Goal: Task Accomplishment & Management: Use online tool/utility

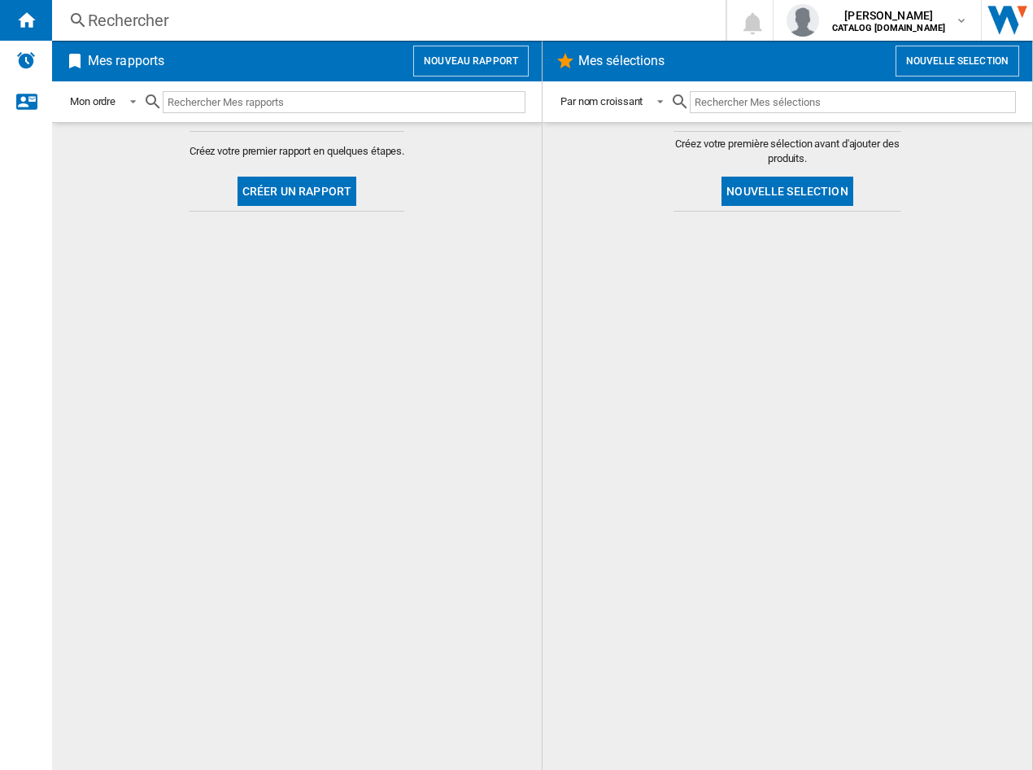
click at [300, 195] on button "Créer un rapport" at bounding box center [297, 191] width 119 height 29
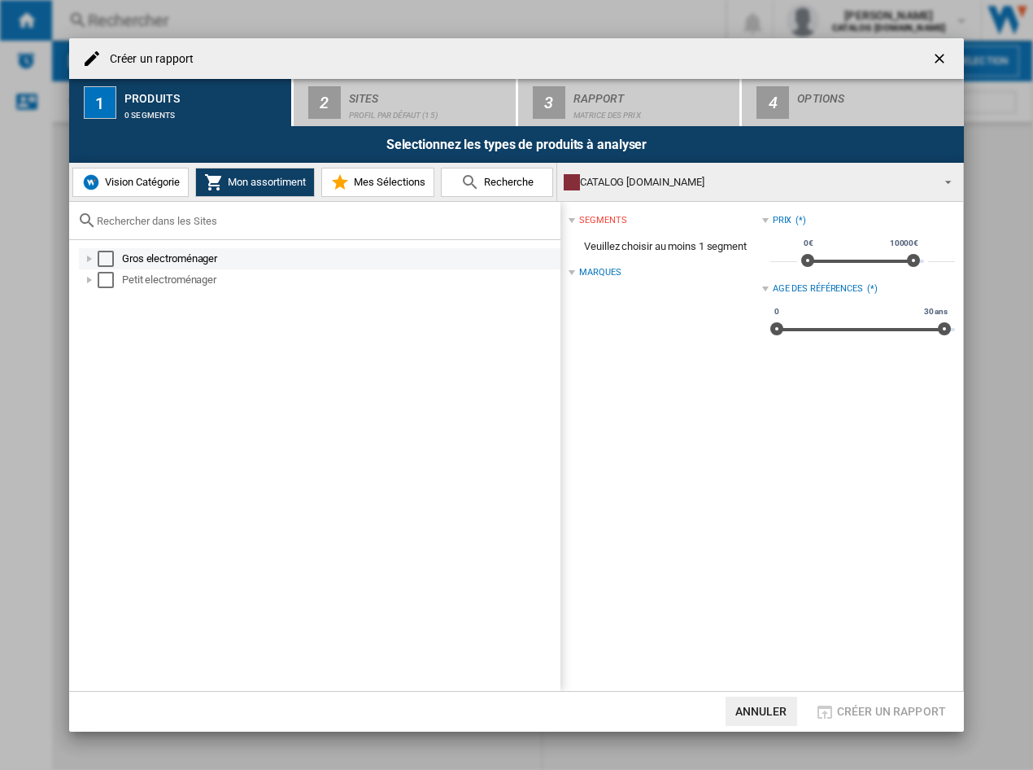
click at [106, 258] on div "Select" at bounding box center [106, 259] width 16 height 16
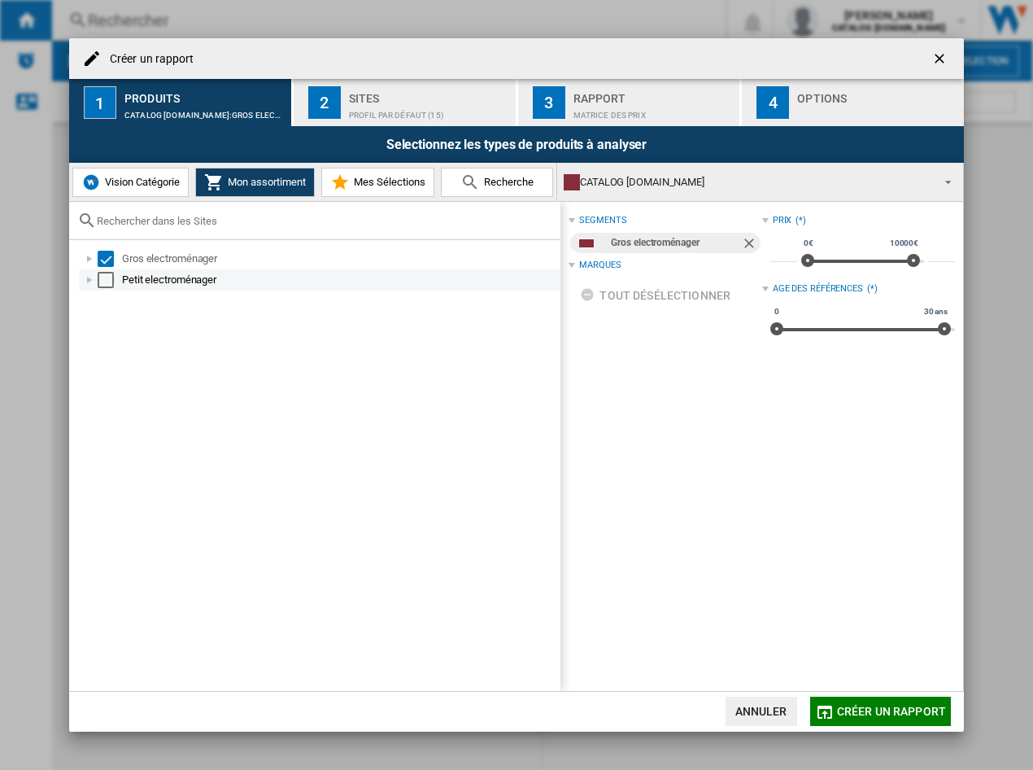
click at [106, 282] on div "Select" at bounding box center [106, 280] width 16 height 16
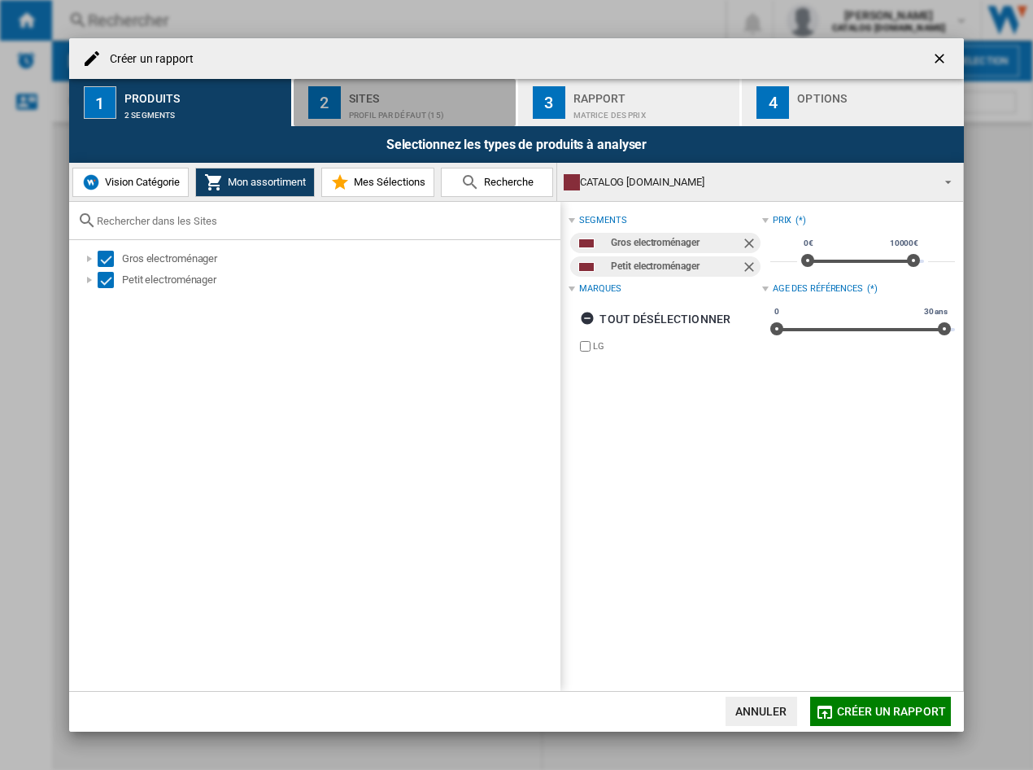
click at [384, 115] on div "Profil par défaut (15)" at bounding box center [429, 111] width 160 height 17
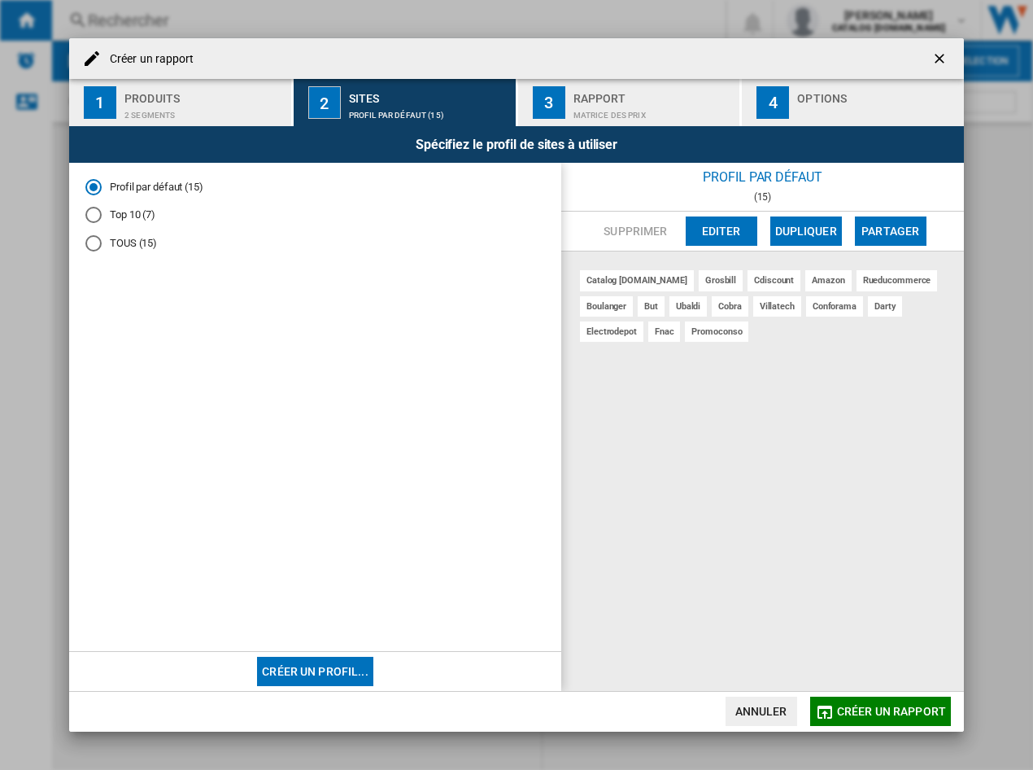
click at [97, 212] on div "Top 10 (7)" at bounding box center [93, 215] width 16 height 16
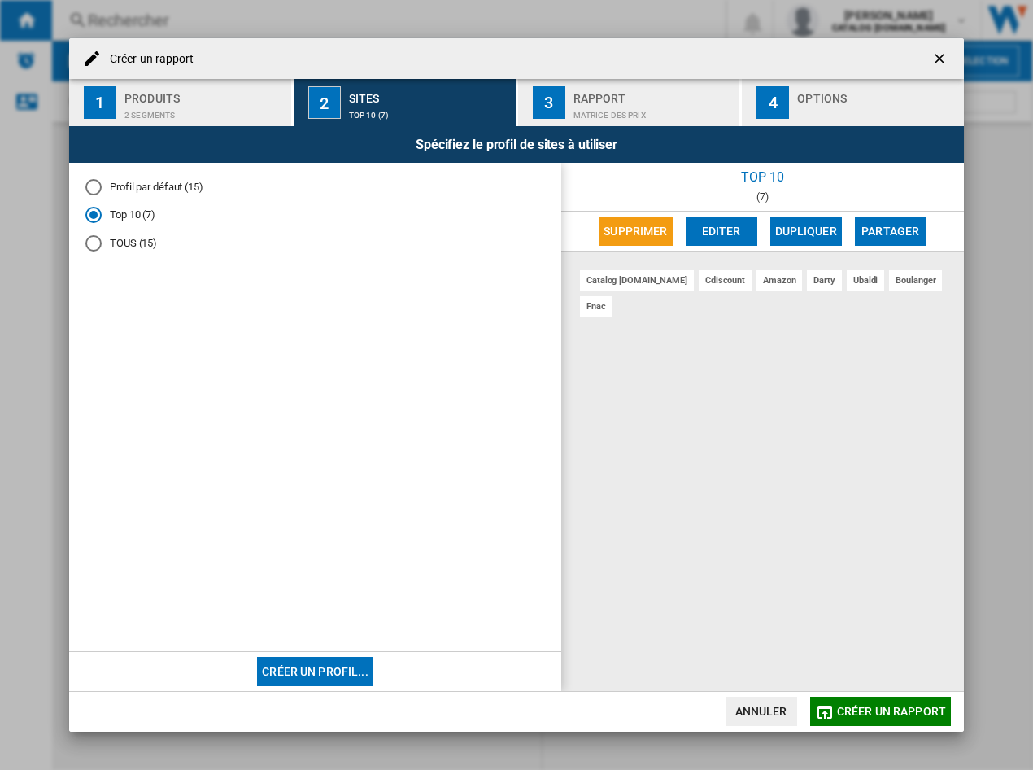
click at [610, 89] on div "Rapport" at bounding box center [654, 93] width 160 height 17
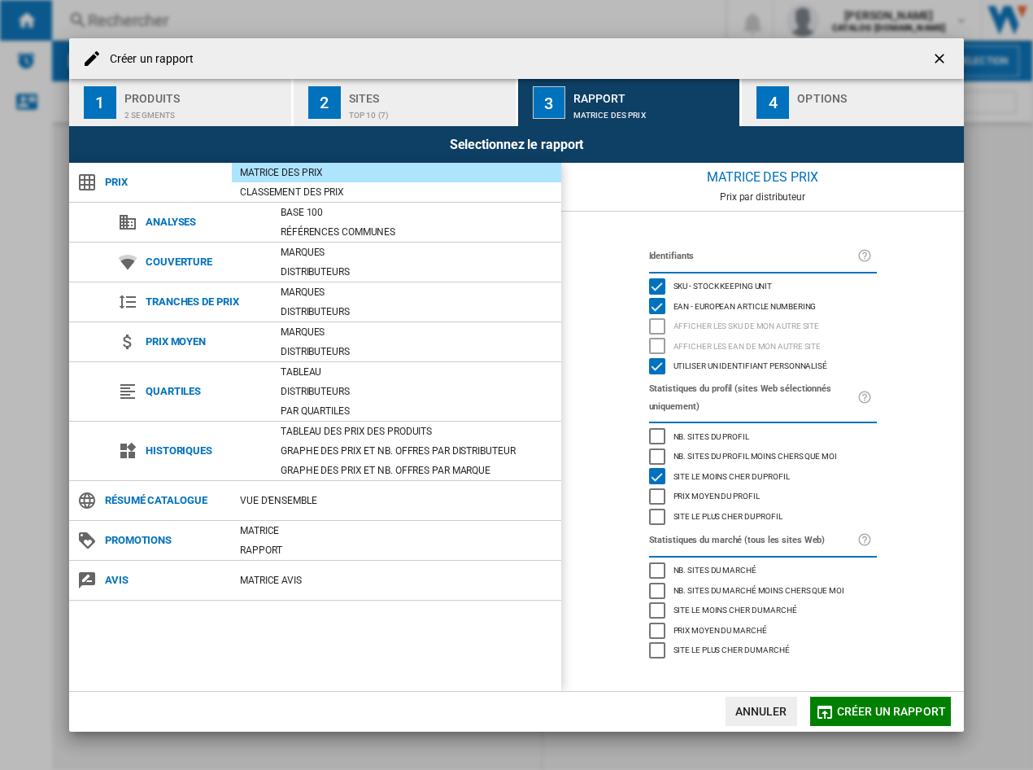
click at [867, 87] on div "Options" at bounding box center [877, 93] width 160 height 17
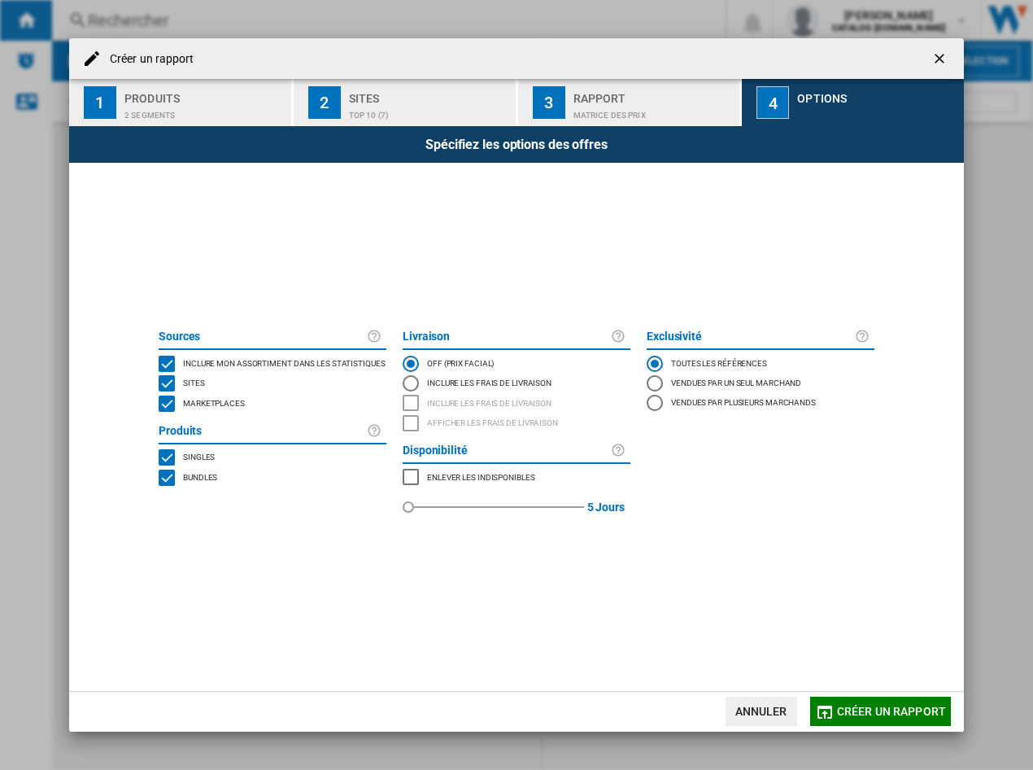
click at [183, 400] on span "Marketplaces" at bounding box center [214, 401] width 62 height 11
click at [895, 697] on md-dialog-actions "Annuler Créer un rapport" at bounding box center [516, 711] width 895 height 41
click at [901, 706] on span "Créer un rapport" at bounding box center [891, 711] width 109 height 13
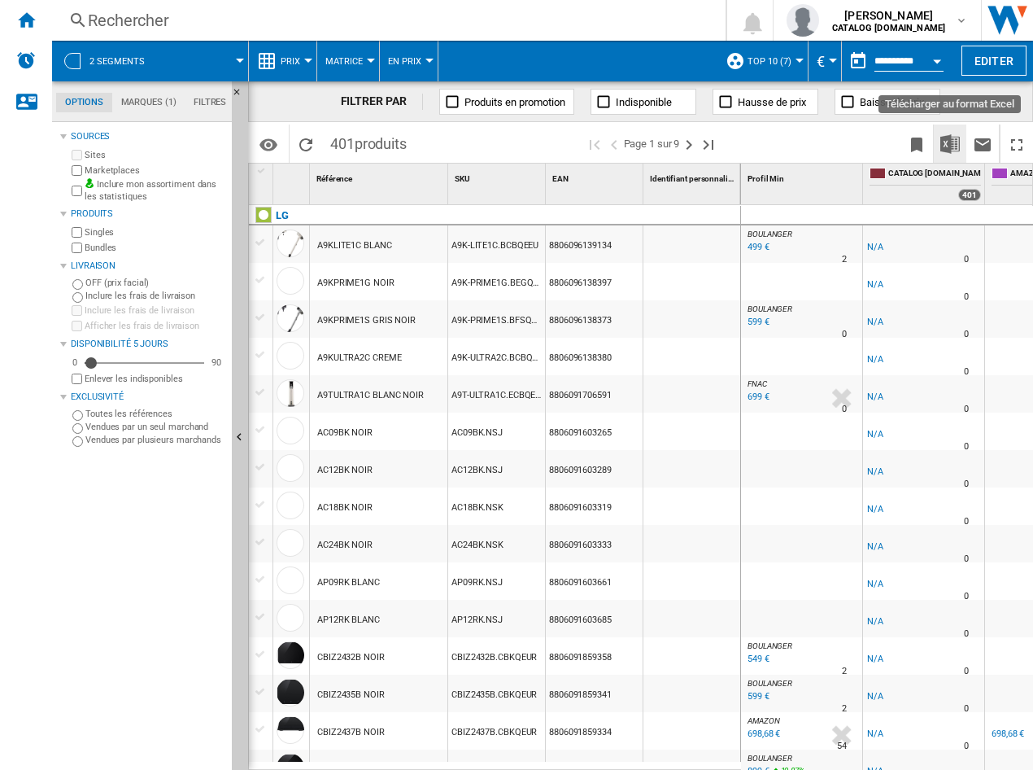
click at [961, 145] on button "Télécharger au format Excel" at bounding box center [950, 144] width 33 height 38
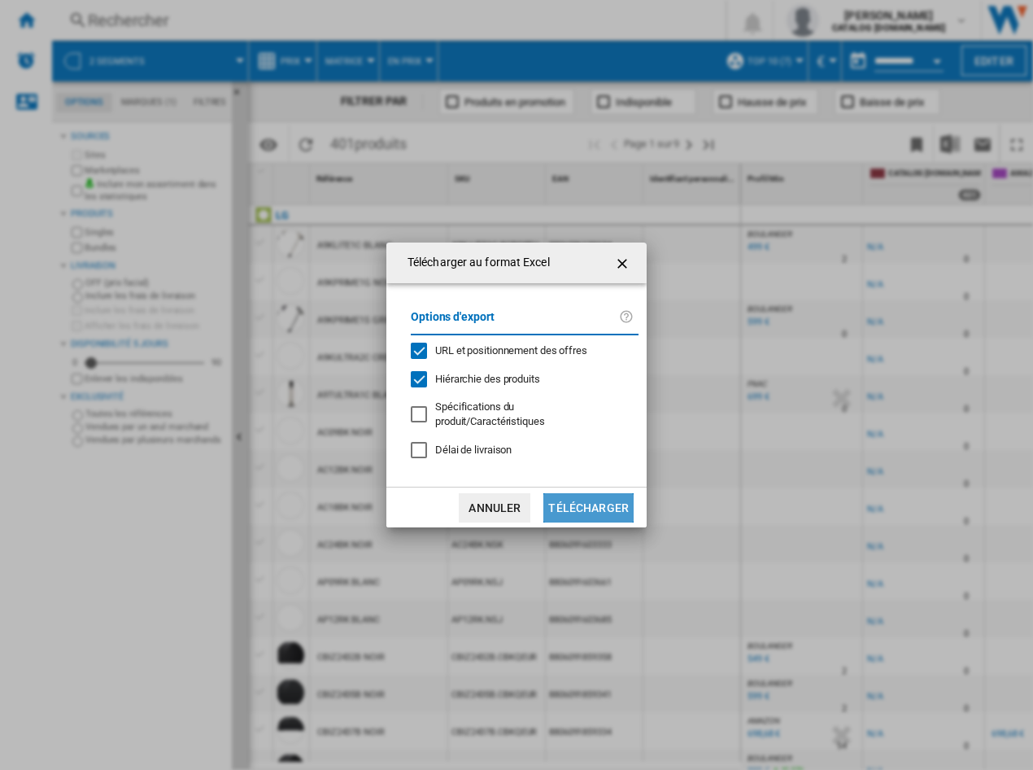
click at [595, 500] on button "Télécharger" at bounding box center [589, 507] width 90 height 29
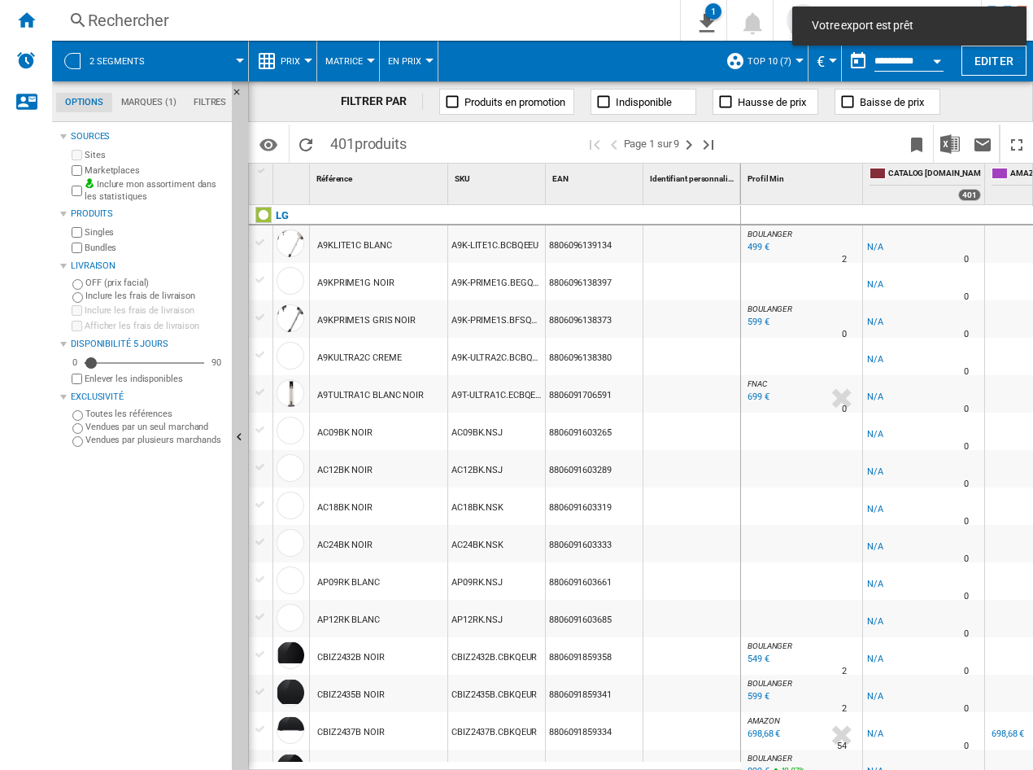
click at [577, 24] on div "Rechercher" at bounding box center [363, 20] width 550 height 23
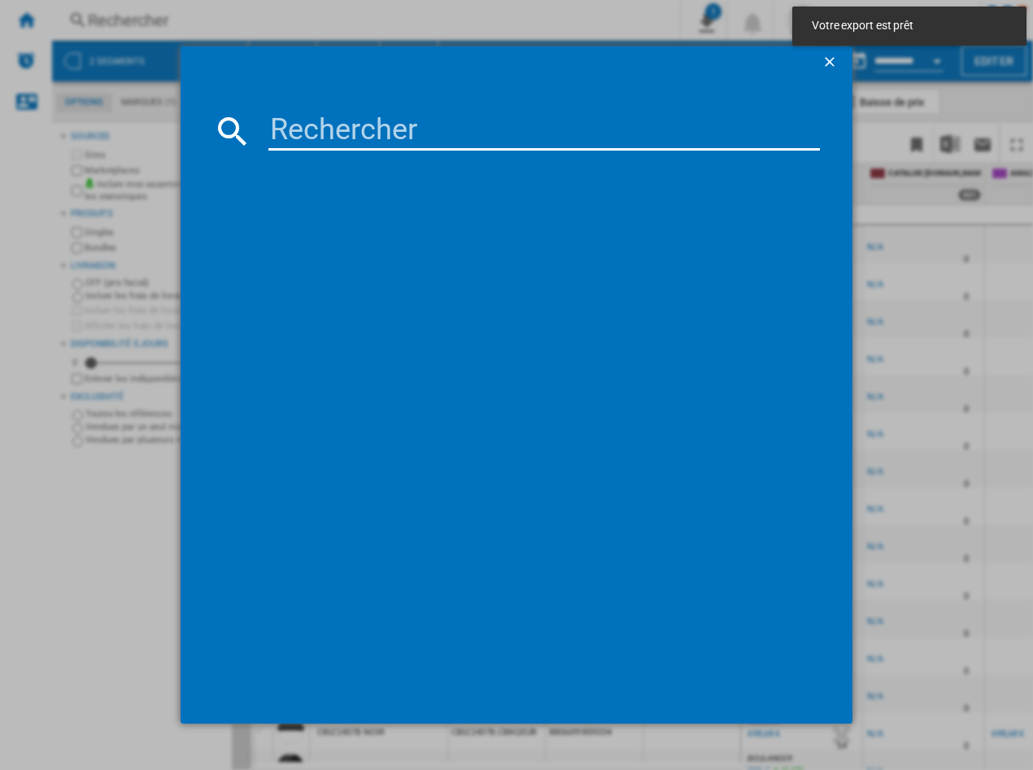
drag, startPoint x: 824, startPoint y: 62, endPoint x: 842, endPoint y: 51, distance: 20.8
click at [825, 62] on ng-md-icon "getI18NText('BUTTONS.CLOSE_DIALOG')" at bounding box center [832, 64] width 20 height 20
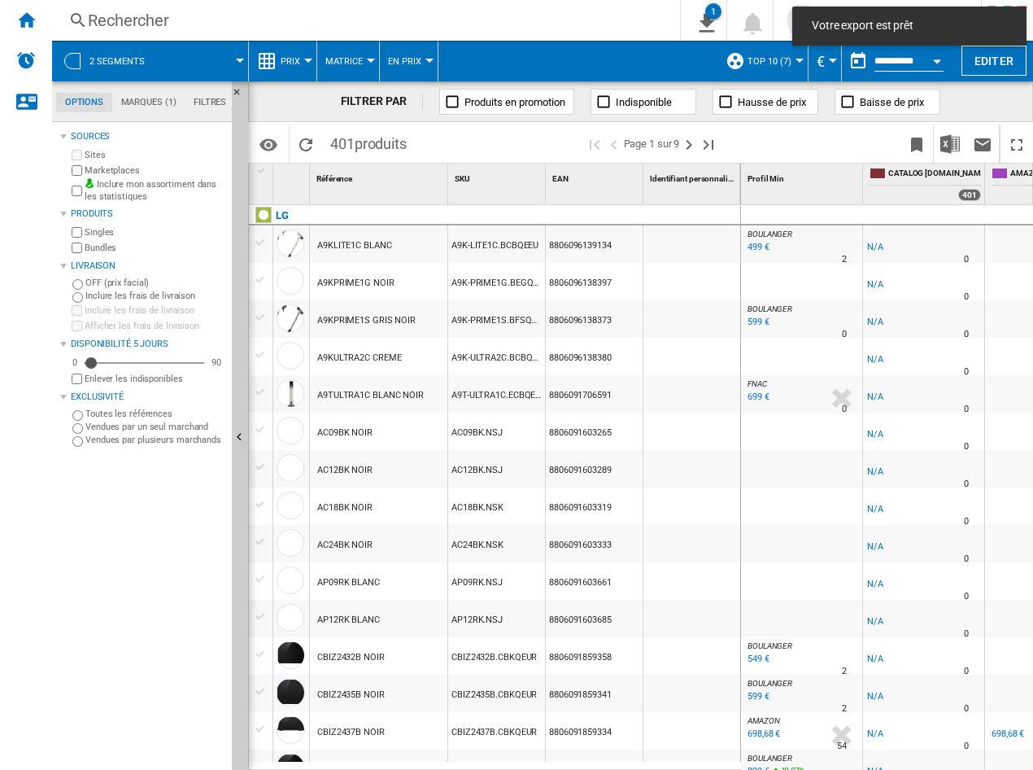
click at [930, 13] on div "Votre export est prêt" at bounding box center [910, 26] width 234 height 39
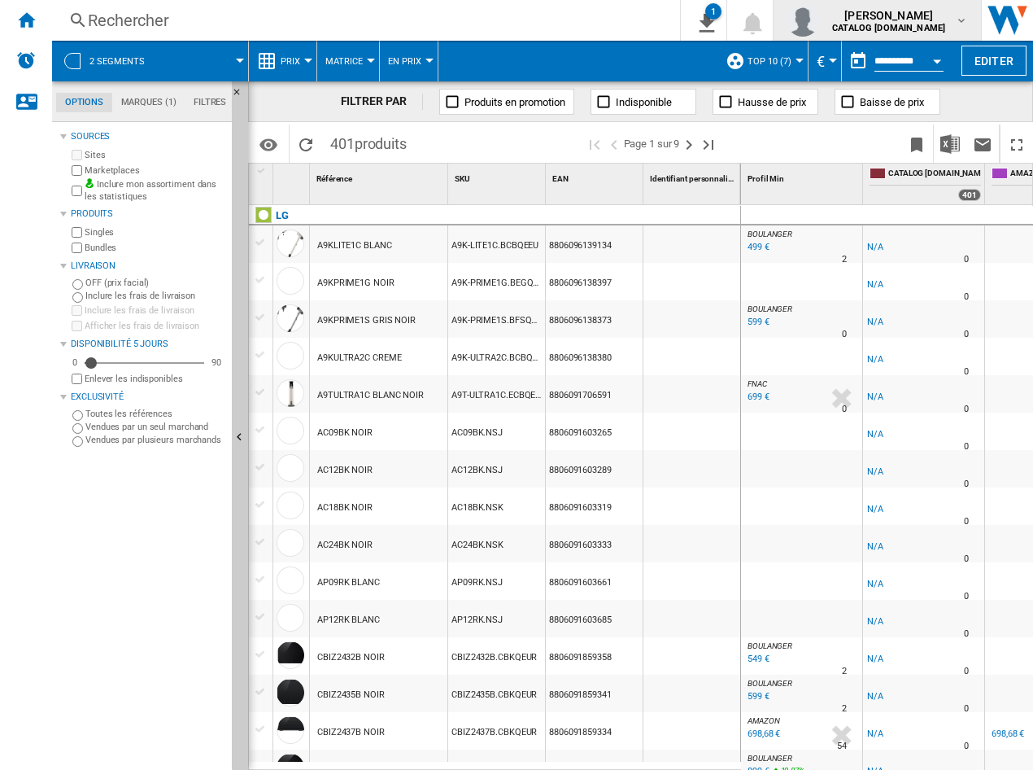
click at [900, 20] on span "yuhan gu" at bounding box center [888, 15] width 113 height 16
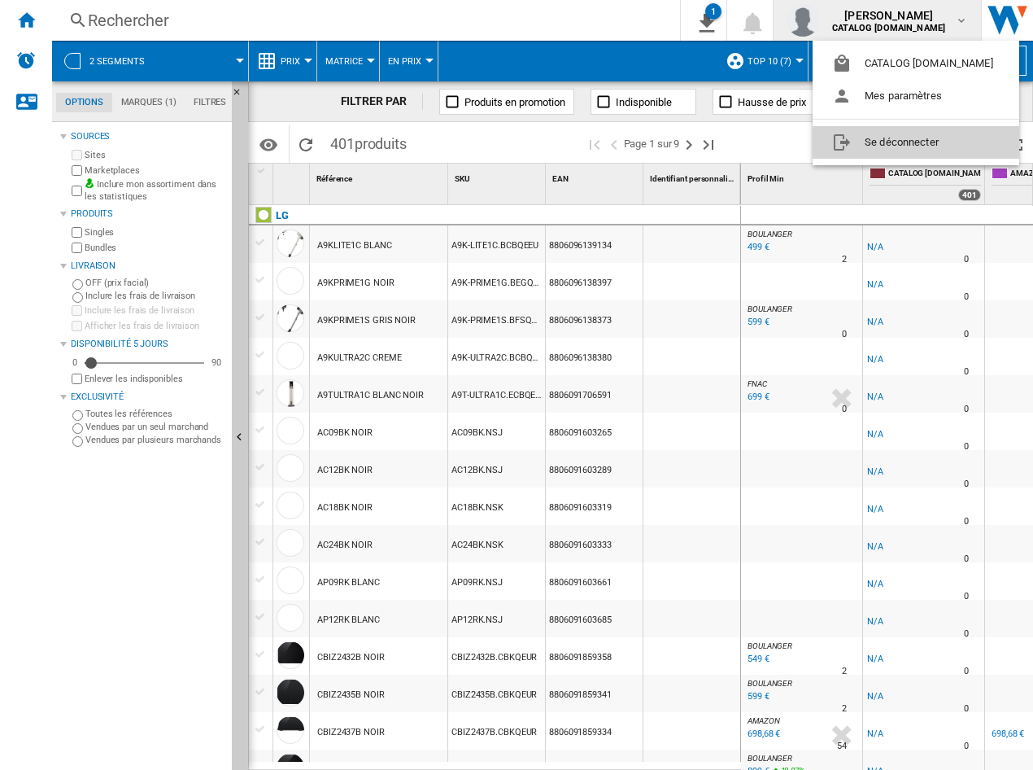
click at [872, 142] on button "Se déconnecter" at bounding box center [916, 142] width 207 height 33
